Goal: Use online tool/utility: Utilize a website feature to perform a specific function

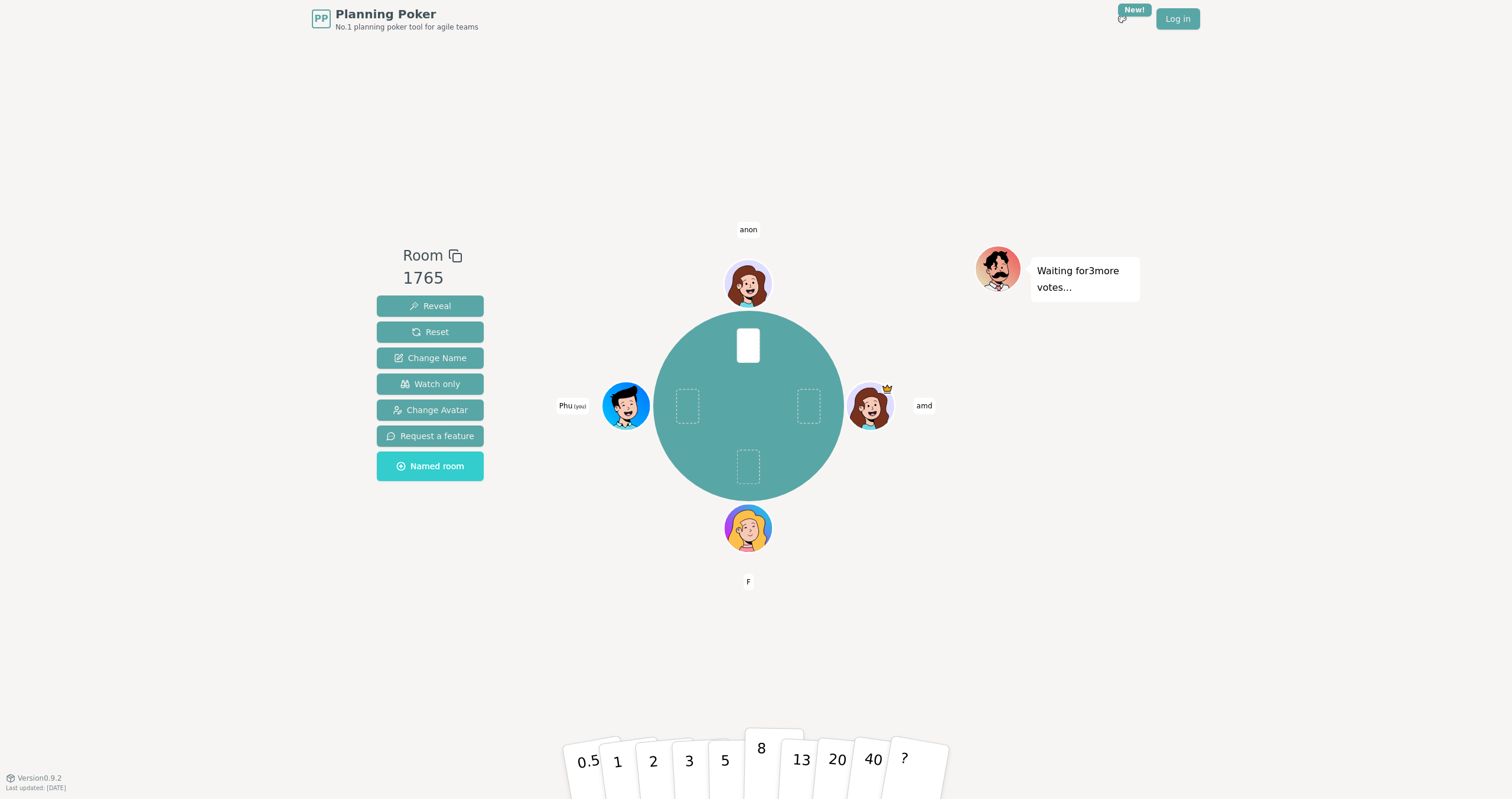
click at [762, 745] on p "8" at bounding box center [761, 772] width 10 height 64
click at [802, 752] on p "13" at bounding box center [802, 771] width 22 height 65
click at [764, 759] on p "8" at bounding box center [761, 772] width 10 height 64
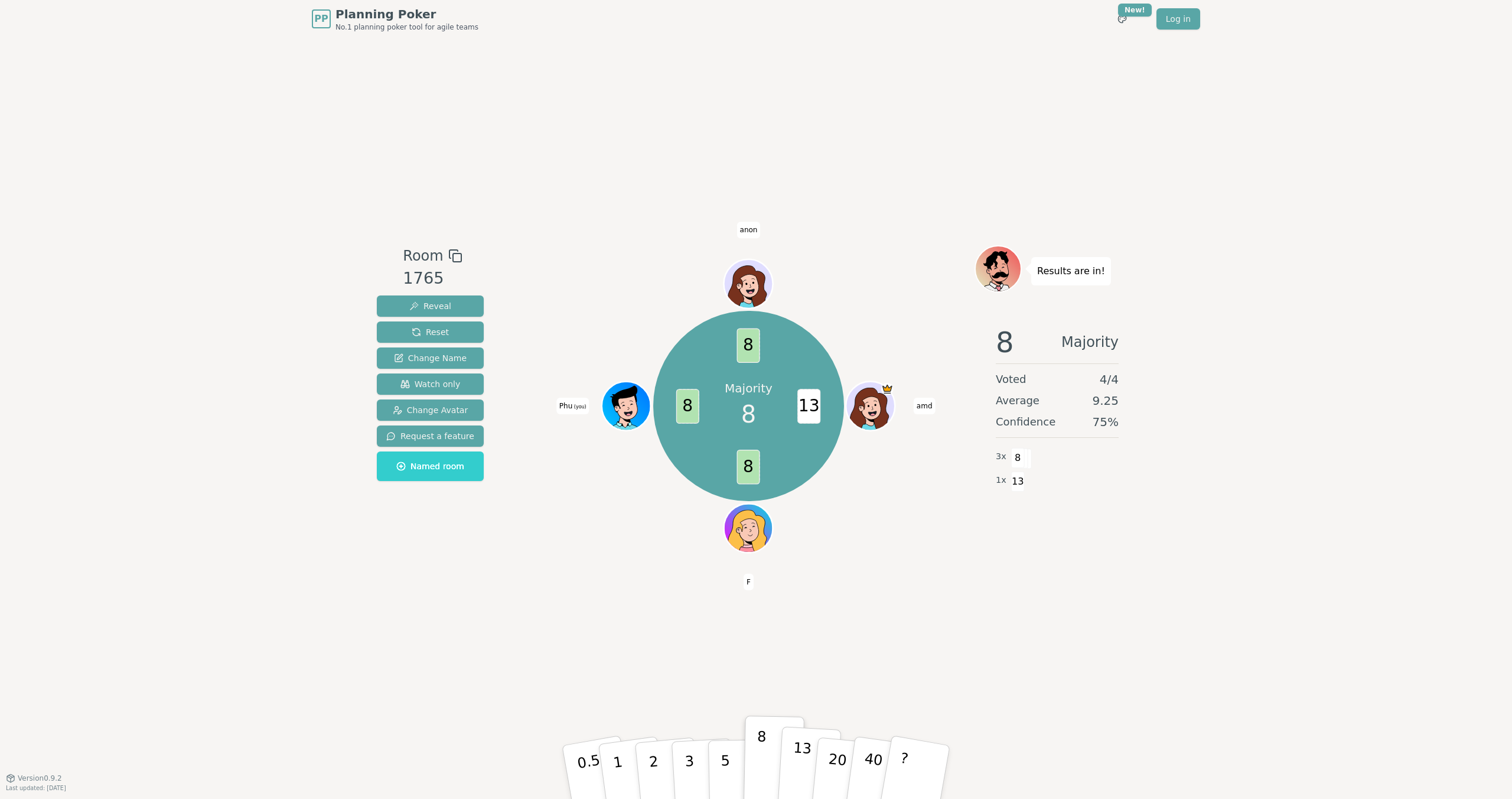
click at [800, 756] on p "13" at bounding box center [802, 771] width 22 height 65
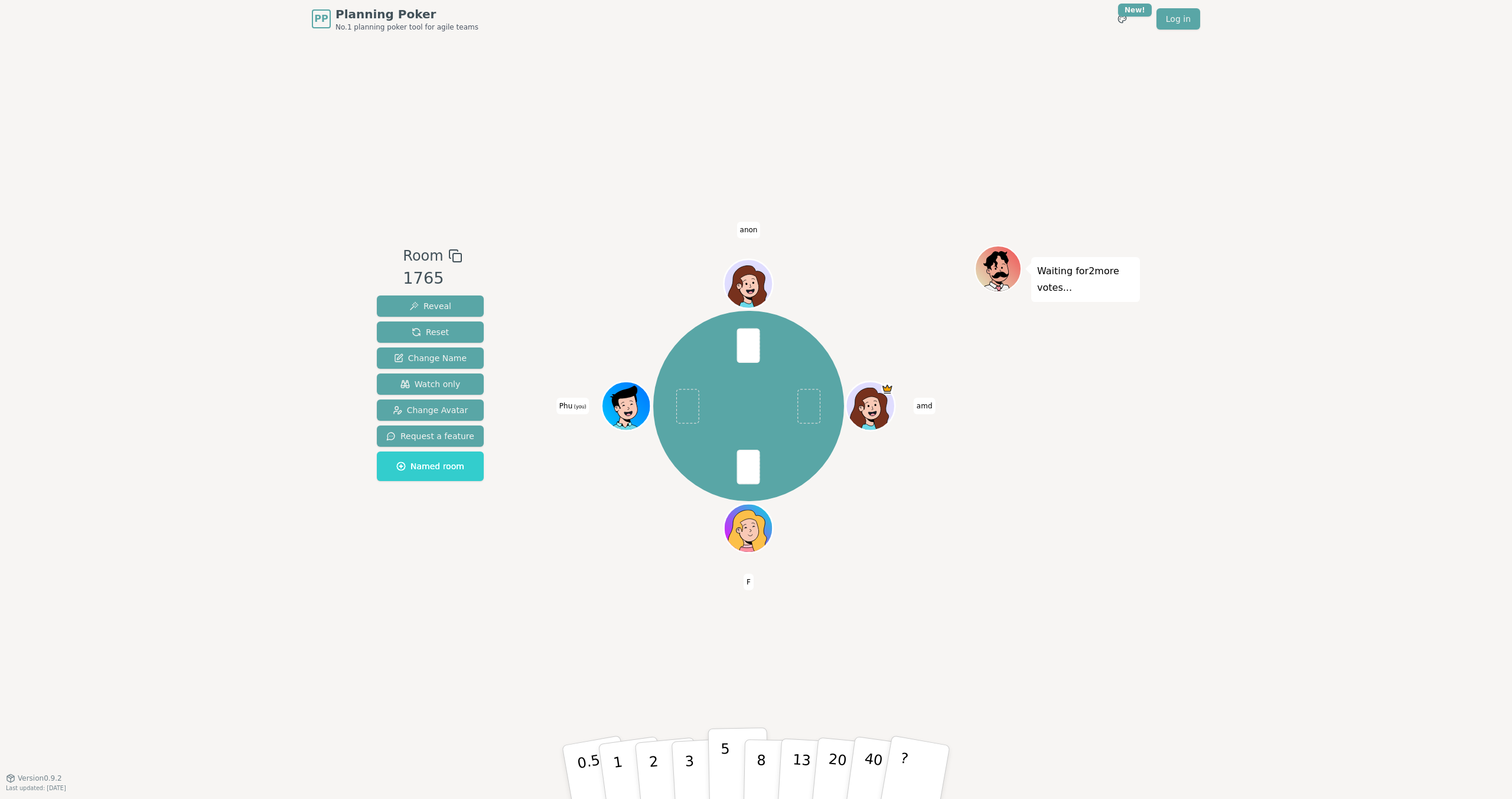
click at [725, 763] on p "5" at bounding box center [725, 773] width 10 height 64
click at [596, 765] on p "0.5" at bounding box center [590, 773] width 33 height 67
click at [631, 780] on button "1" at bounding box center [631, 772] width 70 height 96
click at [622, 761] on button "1" at bounding box center [631, 772] width 70 height 96
click at [623, 761] on button "1" at bounding box center [631, 772] width 70 height 96
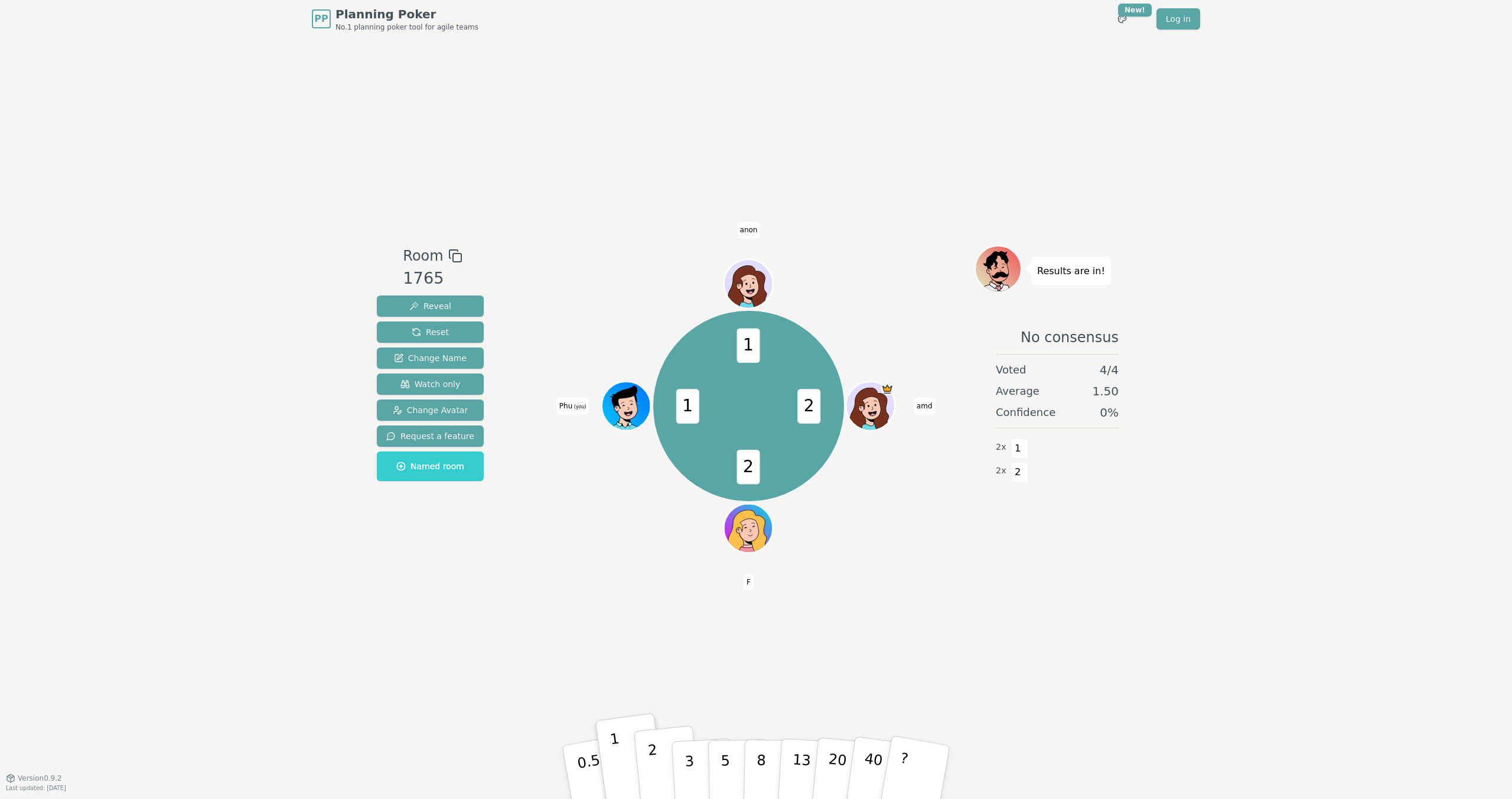
click at [656, 754] on p "2" at bounding box center [655, 773] width 15 height 65
click at [727, 746] on p "5" at bounding box center [725, 773] width 10 height 64
click at [443, 329] on span "Reset" at bounding box center [430, 332] width 37 height 12
click at [630, 767] on button "1" at bounding box center [631, 772] width 70 height 96
click at [658, 761] on button "2" at bounding box center [668, 773] width 67 height 94
